Goal: Task Accomplishment & Management: Complete application form

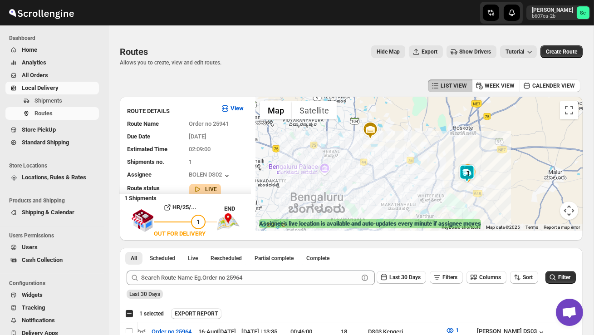
scroll to position [0, 0]
click at [49, 247] on span "Users" at bounding box center [59, 247] width 75 height 9
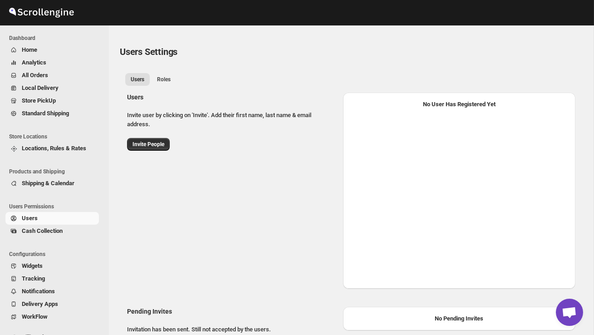
select select "637b767fbaab0276b10c91d8"
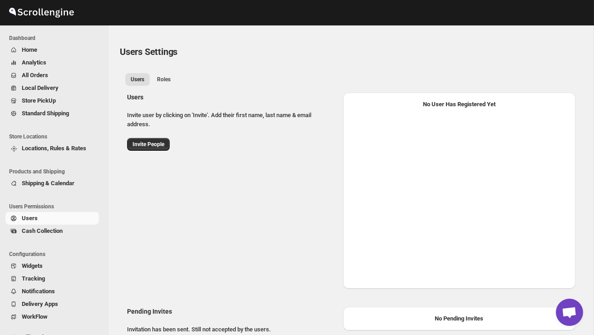
select select "637b767fbaab0276b10c91d8"
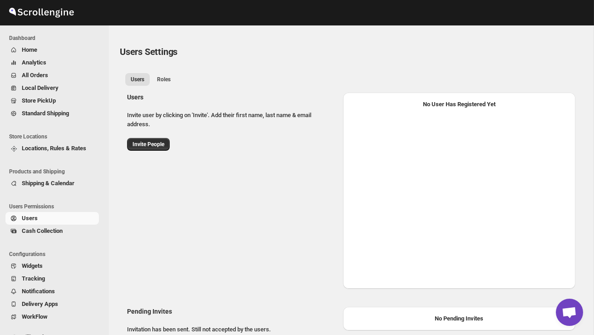
select select "637b767fbaab0276b10c91d8"
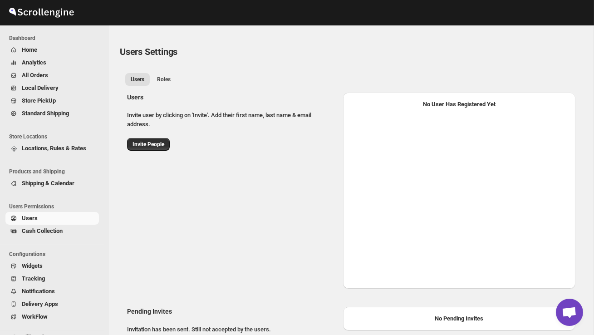
select select "637b767fbaab0276b10c91d8"
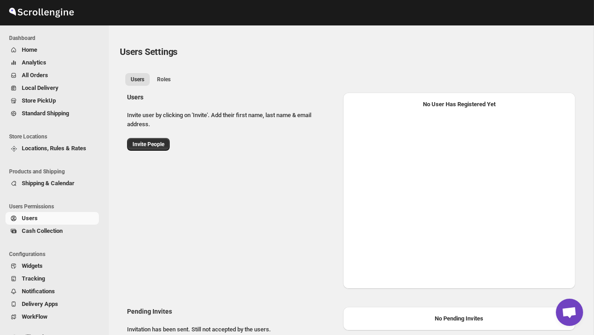
select select "637b767fbaab0276b10c91d8"
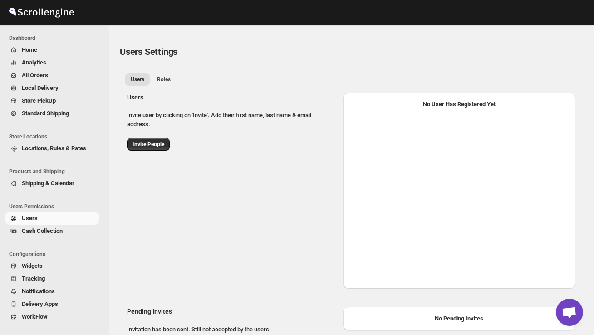
select select "637b767fbaab0276b10c91d8"
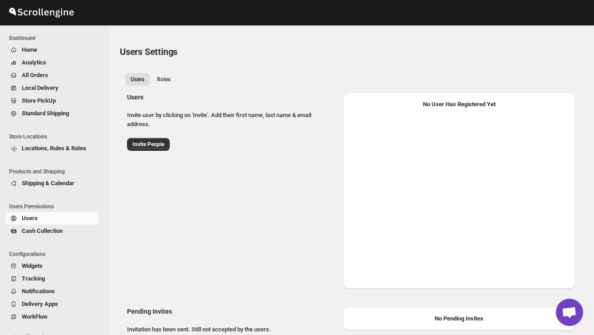
select select "637b767fbaab0276b10c91d8"
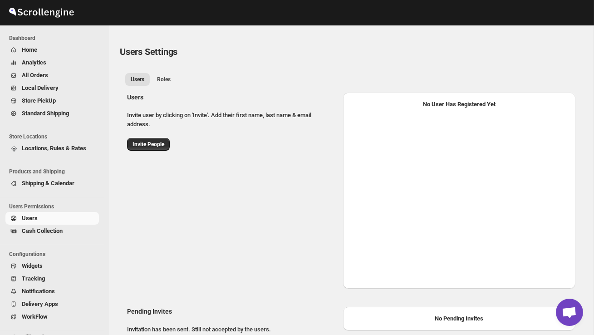
select select "637b767fbaab0276b10c91d8"
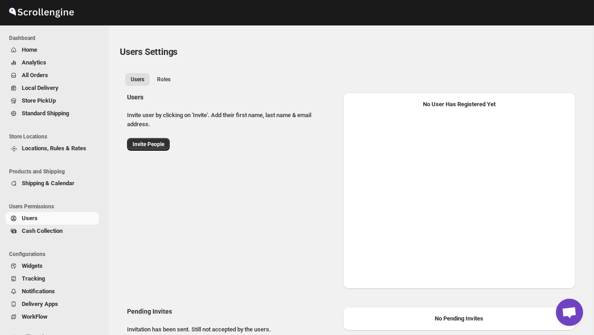
select select "637b767fbaab0276b10c91d8"
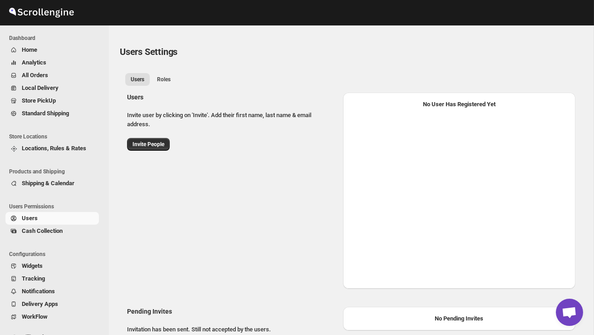
select select "637b767fbaab0276b10c91d8"
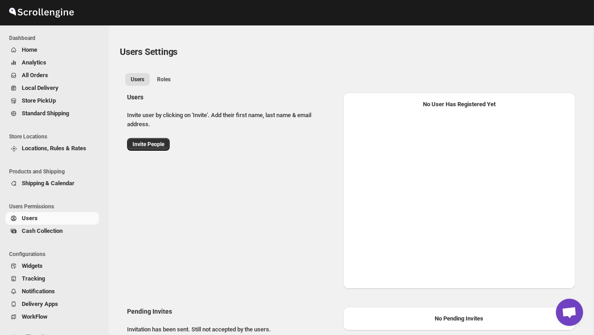
select select "637b767fbaab0276b10c91d8"
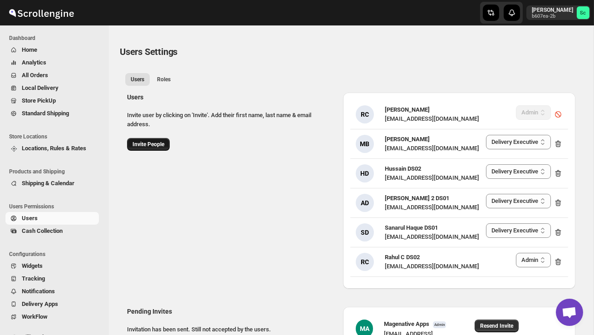
click at [154, 142] on span "Invite People" at bounding box center [148, 144] width 32 height 7
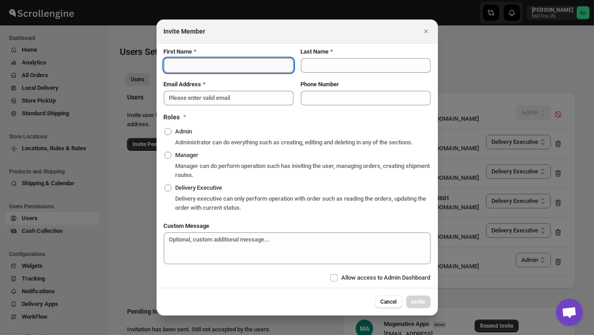
click at [194, 59] on input "First Name" at bounding box center [229, 65] width 130 height 15
type input "[PERSON_NAME]"
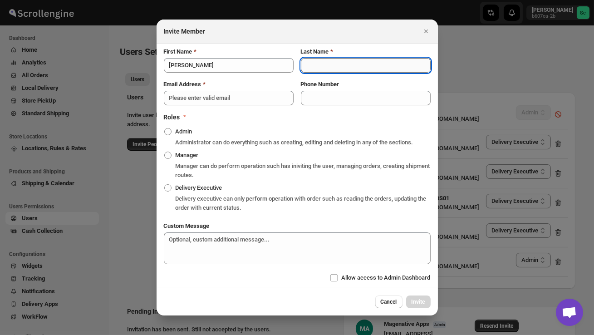
click at [316, 63] on input "Last Name" at bounding box center [366, 65] width 130 height 15
type input "DS02"
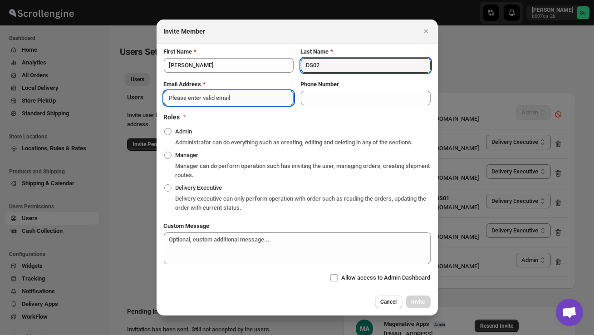
click at [206, 92] on input "Email Address" at bounding box center [229, 98] width 130 height 15
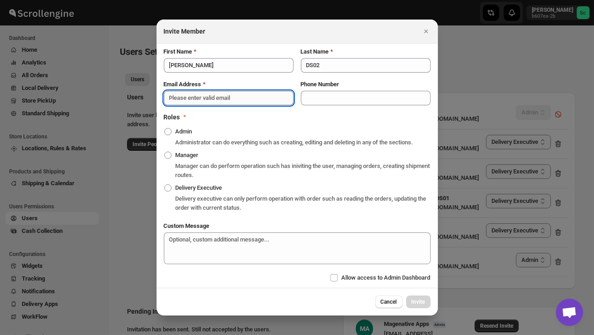
paste input "[EMAIL_ADDRESS][DOMAIN_NAME]"
type input "[EMAIL_ADDRESS][DOMAIN_NAME]"
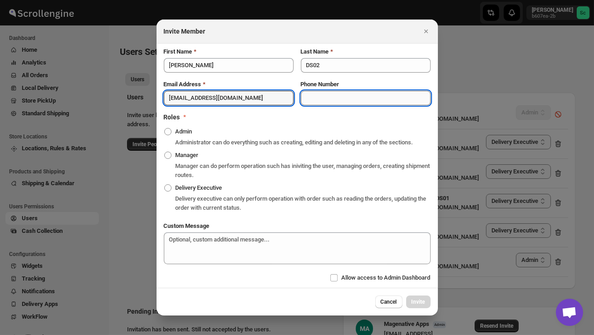
click at [327, 94] on input "Phone Number" at bounding box center [366, 98] width 130 height 15
type input "90"
click at [269, 96] on input "[EMAIL_ADDRESS][DOMAIN_NAME]" at bounding box center [229, 98] width 130 height 15
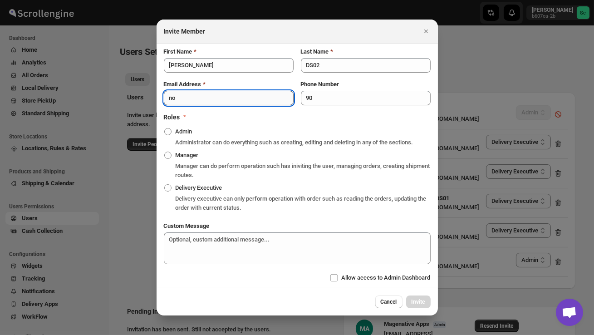
type input "n"
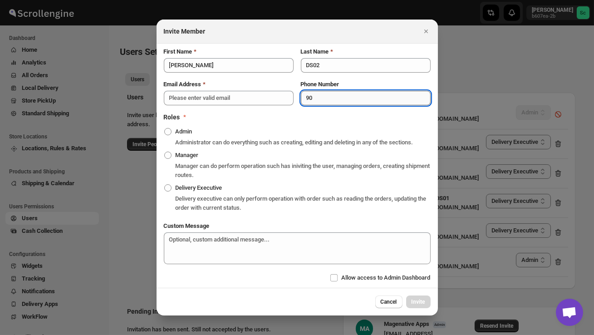
click at [319, 94] on input "90" at bounding box center [366, 98] width 130 height 15
type input "9014851994"
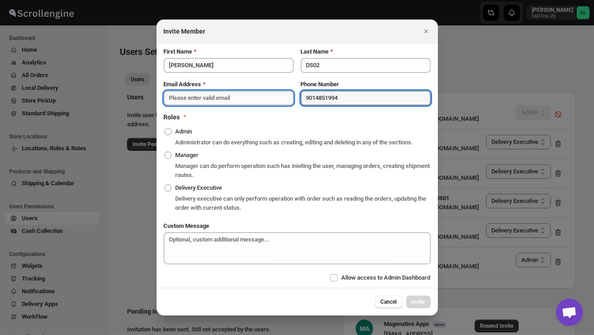
click at [195, 96] on input "Email Address" at bounding box center [229, 98] width 130 height 15
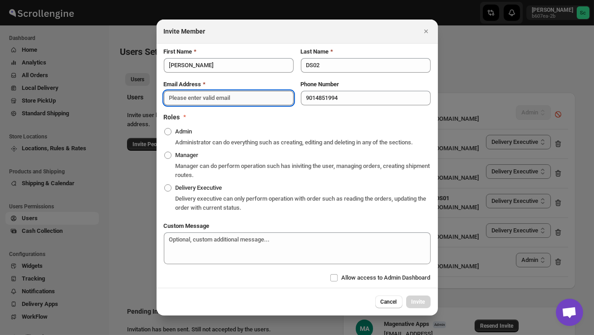
paste input "[EMAIL_ADDRESS][DOMAIN_NAME]"
type input "[EMAIL_ADDRESS][DOMAIN_NAME]"
click at [167, 191] on span ":rbp5:" at bounding box center [167, 187] width 7 height 7
click at [165, 185] on input "Delivery Executive" at bounding box center [164, 184] width 0 height 0
radio input "true"
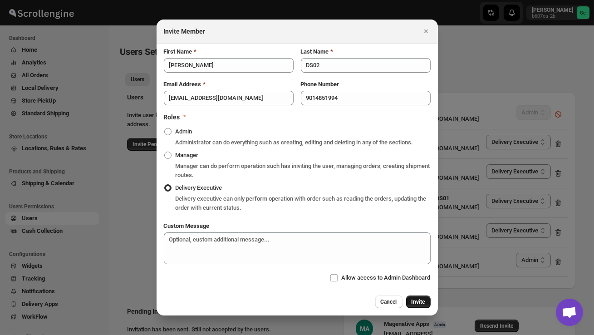
click at [419, 305] on span "Invite" at bounding box center [418, 301] width 14 height 7
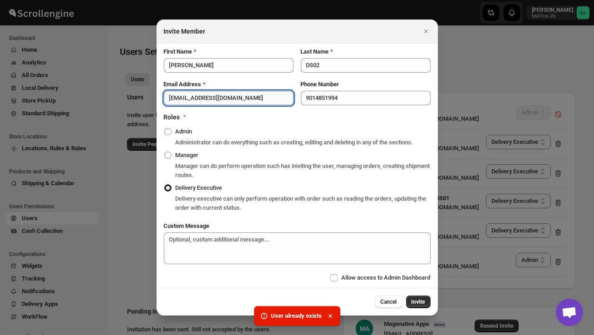
click at [241, 97] on input "[EMAIL_ADDRESS][DOMAIN_NAME]" at bounding box center [229, 98] width 130 height 15
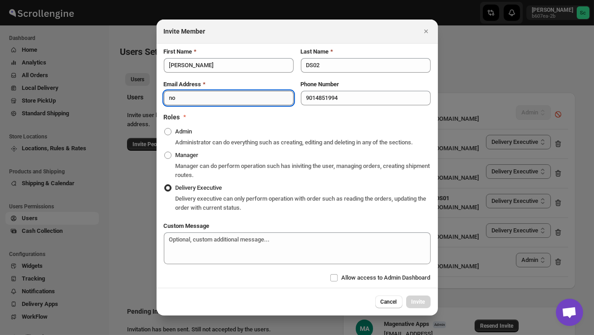
type input "n"
click at [184, 92] on input "Email Address" at bounding box center [229, 98] width 130 height 15
paste input "[EMAIL_ADDRESS][DOMAIN_NAME]"
type input "[EMAIL_ADDRESS][DOMAIN_NAME]"
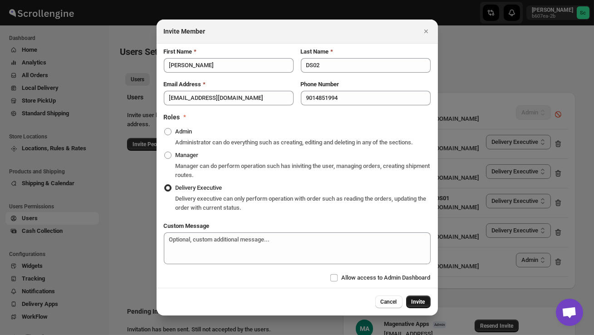
click at [416, 305] on span "Invite" at bounding box center [418, 301] width 14 height 7
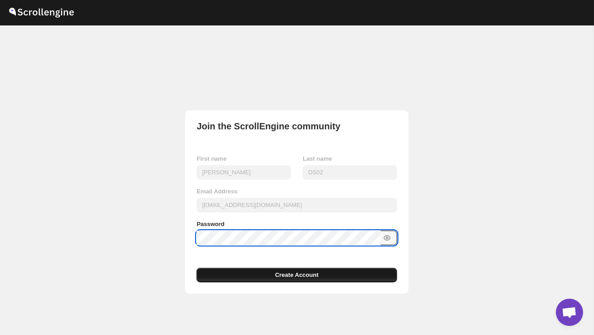
click at [255, 278] on button "Create Account" at bounding box center [296, 275] width 200 height 15
